Goal: Find specific page/section: Find specific page/section

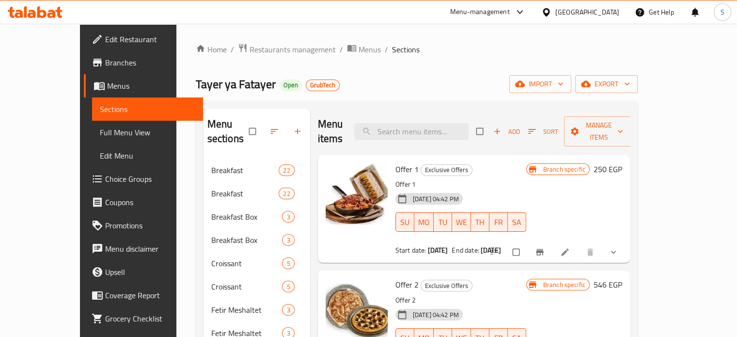
click at [509, 14] on div "Menu-management" at bounding box center [480, 12] width 60 height 12
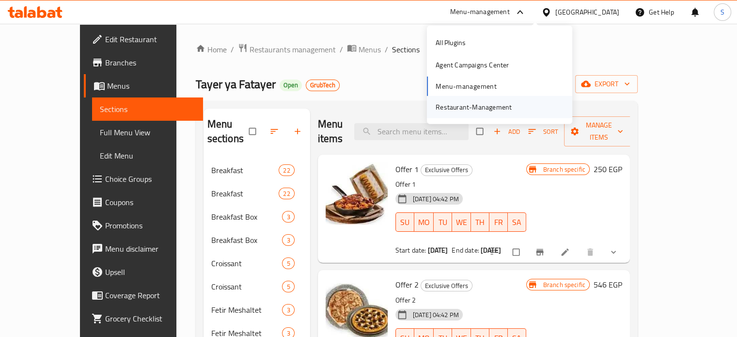
click at [477, 106] on div "Restaurant-Management" at bounding box center [473, 107] width 76 height 11
